Goal: Task Accomplishment & Management: Complete application form

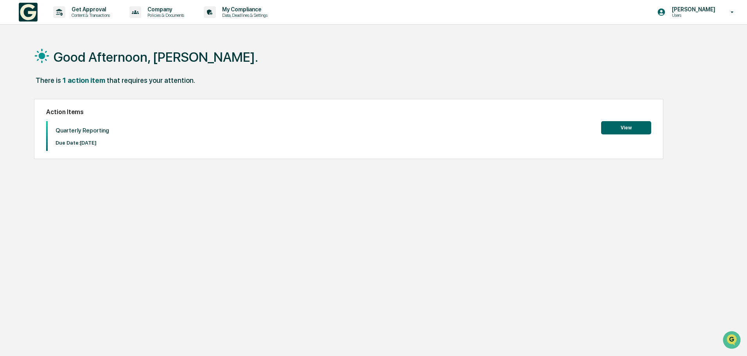
click at [635, 126] on button "View" at bounding box center [626, 127] width 50 height 13
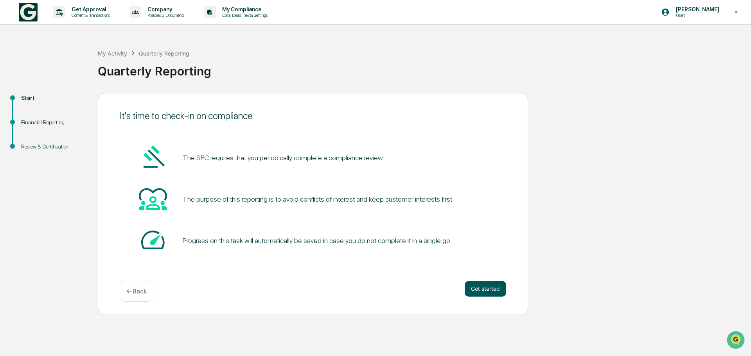
click at [478, 285] on button "Get started" at bounding box center [485, 289] width 41 height 16
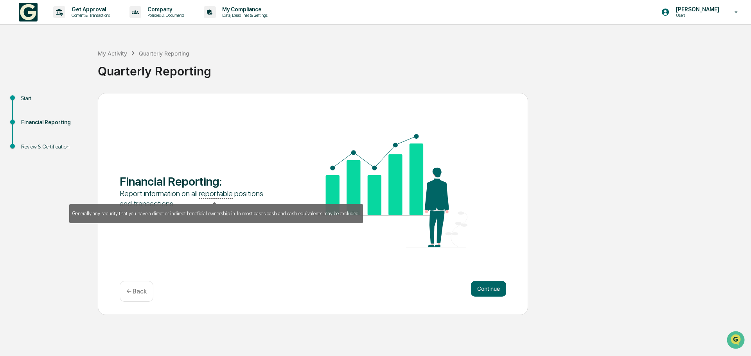
click at [206, 195] on u "reportable" at bounding box center [216, 194] width 34 height 10
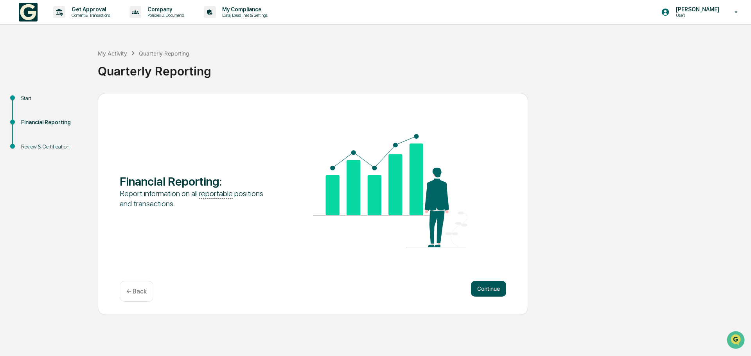
click at [488, 287] on button "Continue" at bounding box center [488, 289] width 35 height 16
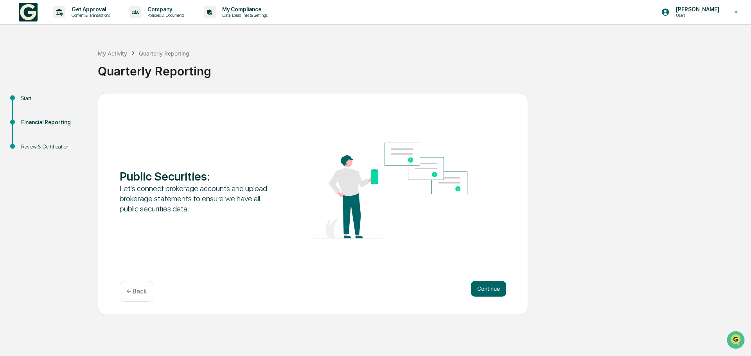
click at [485, 286] on button "Continue" at bounding box center [488, 289] width 35 height 16
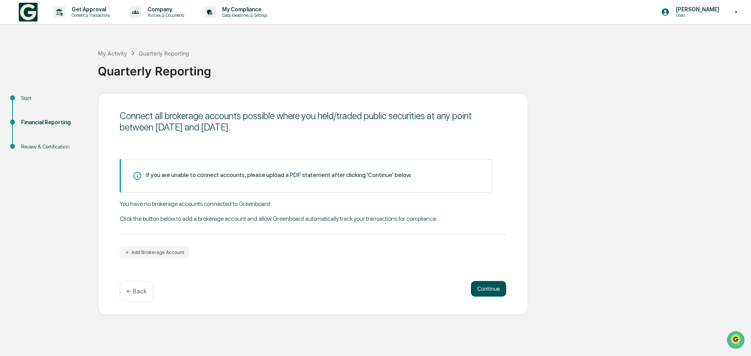
click at [489, 290] on button "Continue" at bounding box center [488, 289] width 35 height 16
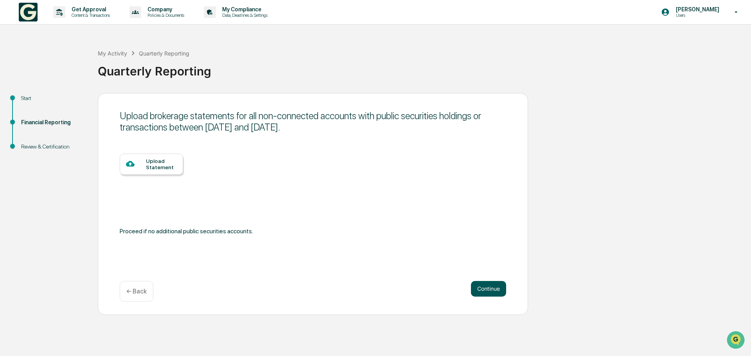
click at [489, 290] on button "Continue" at bounding box center [488, 289] width 35 height 16
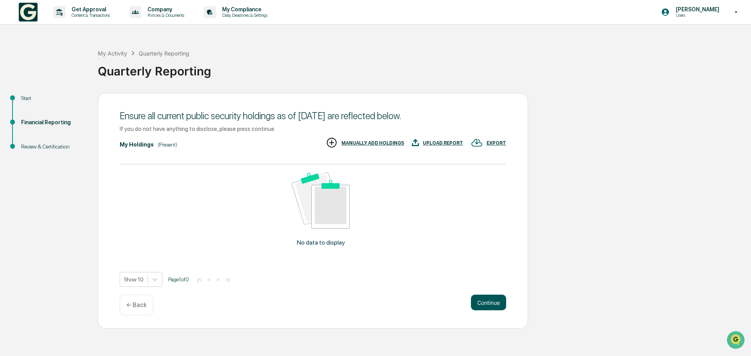
click at [482, 303] on button "Continue" at bounding box center [488, 303] width 35 height 16
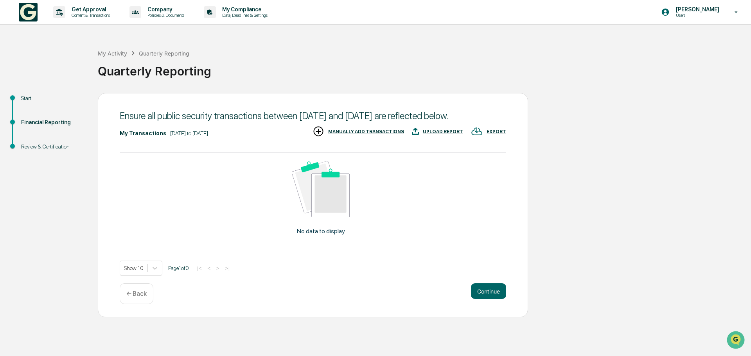
click at [482, 299] on button "Continue" at bounding box center [488, 292] width 35 height 16
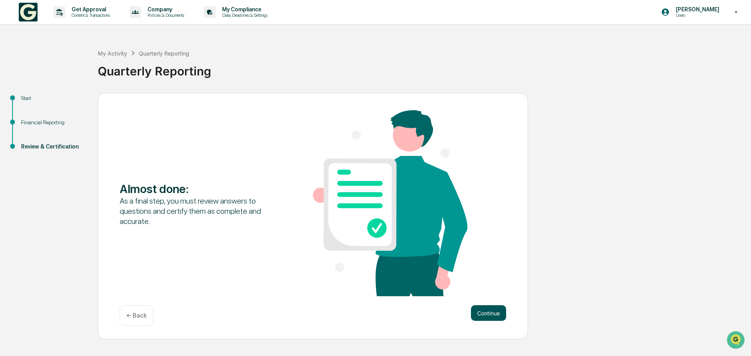
click at [482, 312] on button "Continue" at bounding box center [488, 313] width 35 height 16
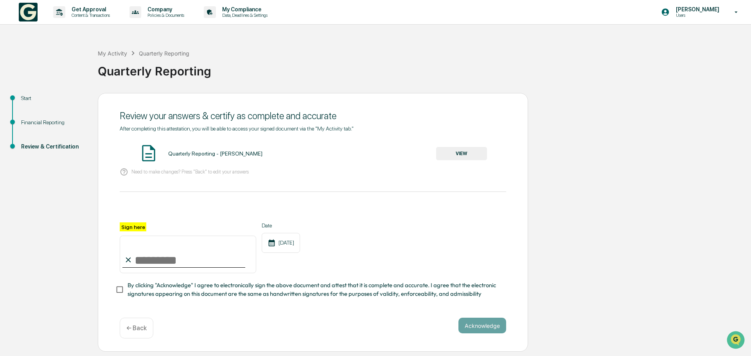
click at [141, 261] on input "Sign here" at bounding box center [188, 255] width 136 height 38
type input "**********"
click at [149, 153] on img at bounding box center [149, 154] width 20 height 20
click at [452, 154] on button "VIEW" at bounding box center [461, 153] width 51 height 13
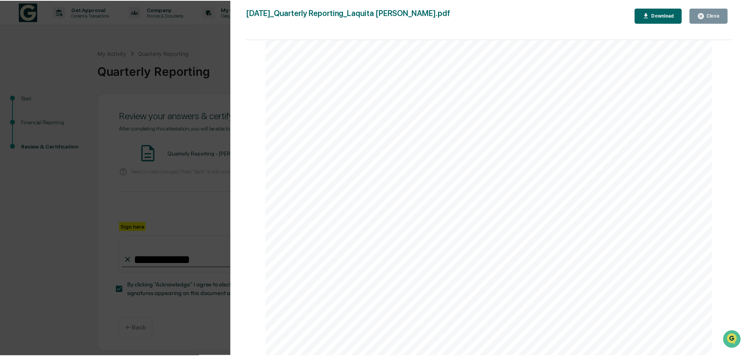
scroll to position [704, 0]
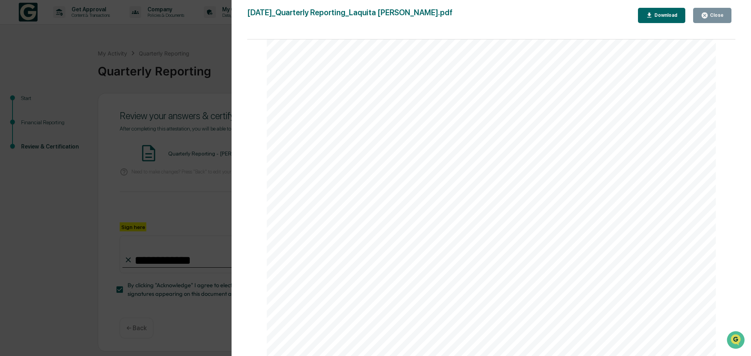
click at [704, 16] on icon "button" at bounding box center [705, 16] width 6 height 6
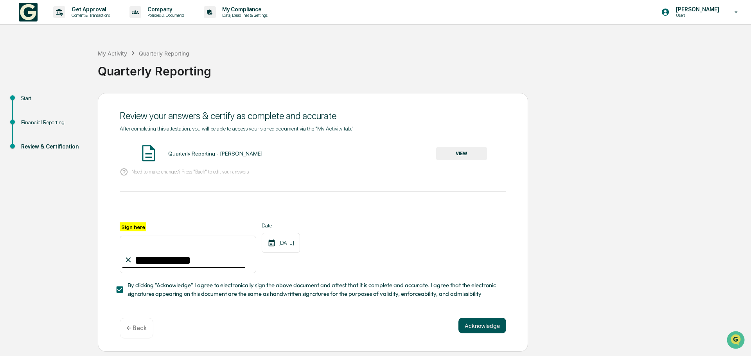
click at [483, 326] on button "Acknowledge" at bounding box center [482, 326] width 48 height 16
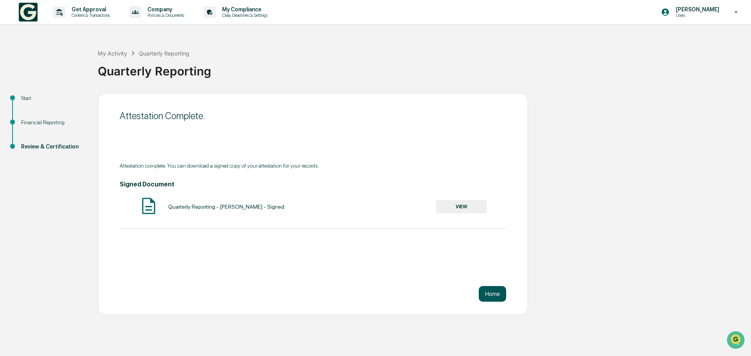
click at [492, 290] on button "Home" at bounding box center [492, 294] width 27 height 16
